Goal: Manage account settings

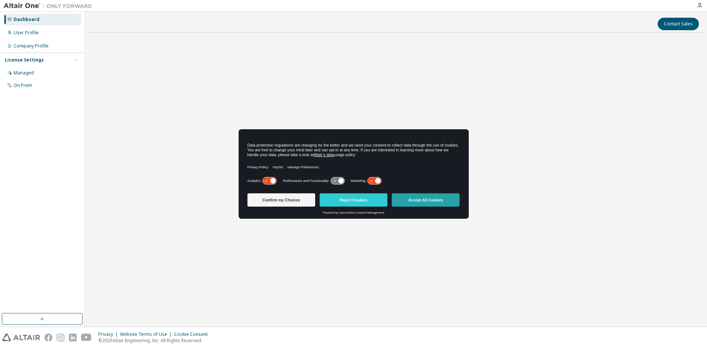
click at [426, 196] on button "Accept All Cookies" at bounding box center [426, 199] width 68 height 13
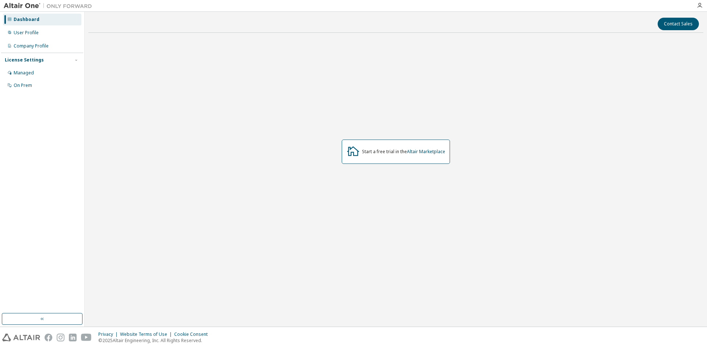
click at [395, 195] on div "Start a free trial in the Altair Marketplace" at bounding box center [395, 152] width 615 height 226
click at [24, 30] on div "User Profile" at bounding box center [26, 33] width 25 height 6
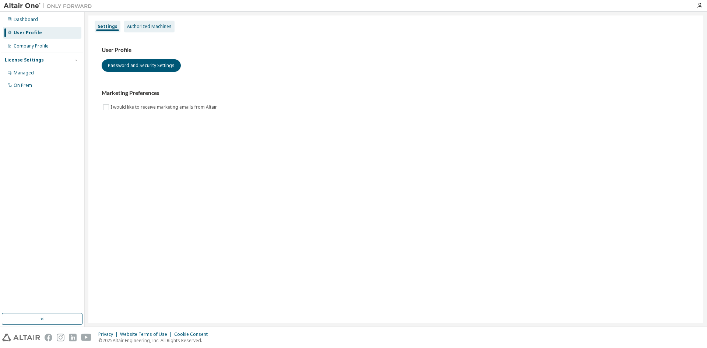
click at [148, 25] on div "Authorized Machines" at bounding box center [149, 27] width 45 height 6
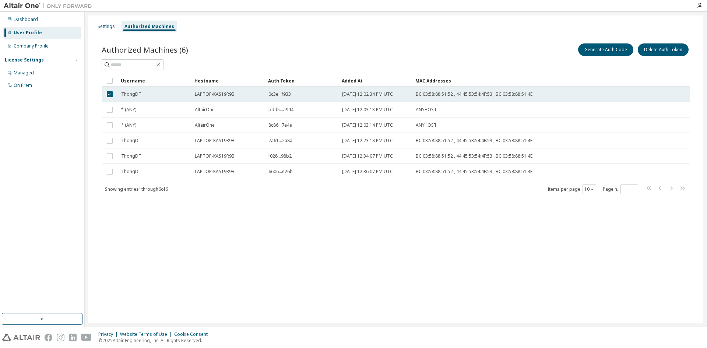
click at [348, 90] on td "[DATE] 12:02:34 PM UTC" at bounding box center [376, 94] width 74 height 15
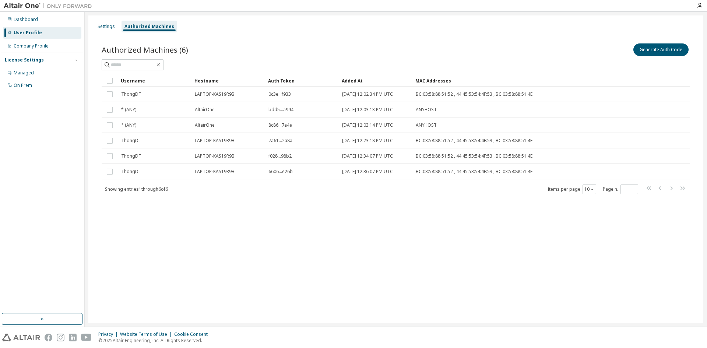
click at [348, 90] on td "[DATE] 12:02:34 PM UTC" at bounding box center [376, 94] width 74 height 15
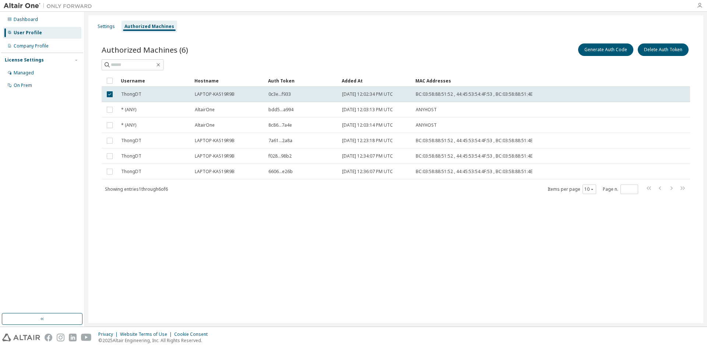
click at [700, 5] on icon "button" at bounding box center [700, 6] width 6 height 6
